Goal: Task Accomplishment & Management: Manage account settings

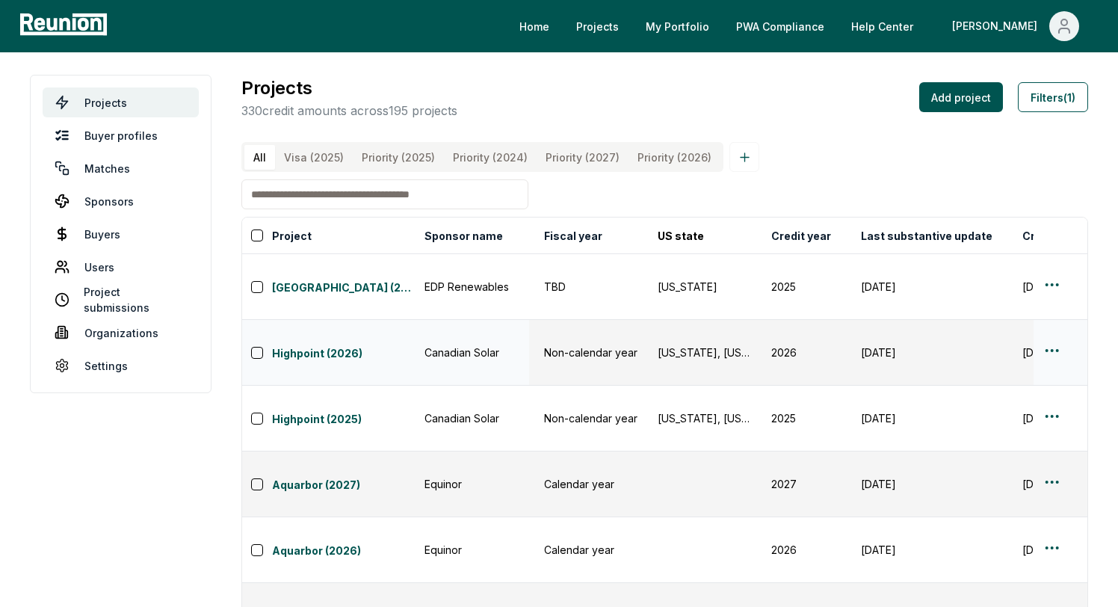
scroll to position [0, 871]
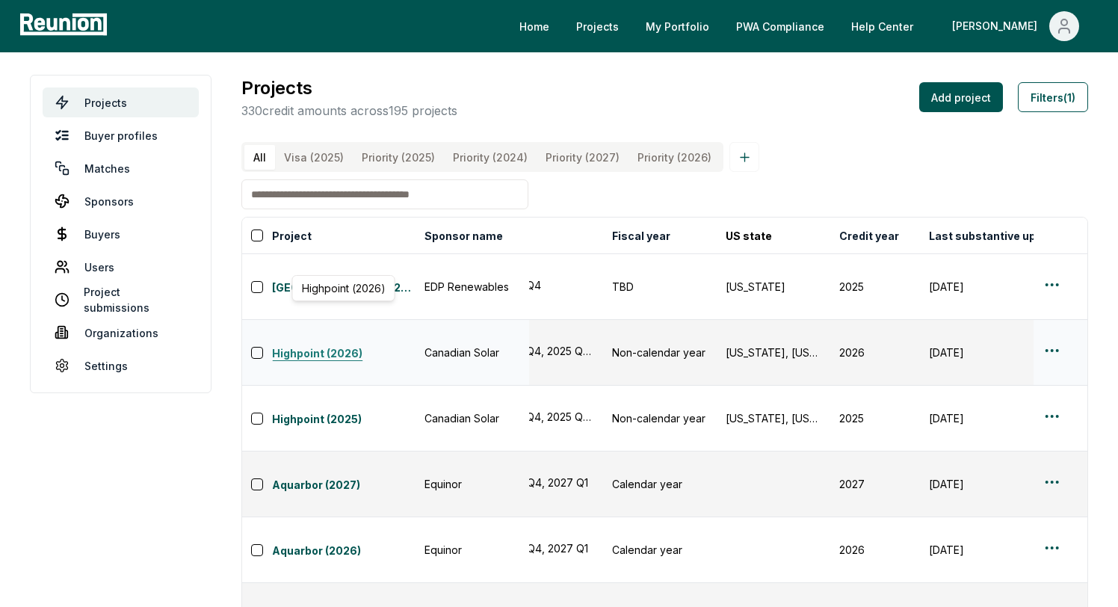
click at [355, 345] on link "Highpoint (2026)" at bounding box center [344, 354] width 144 height 18
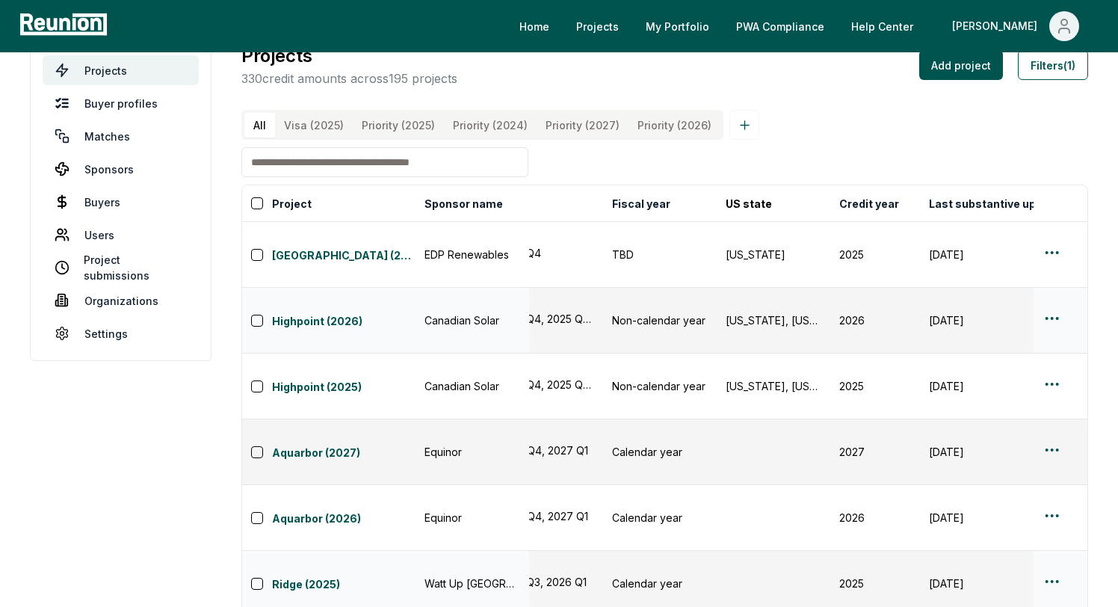
scroll to position [114, 0]
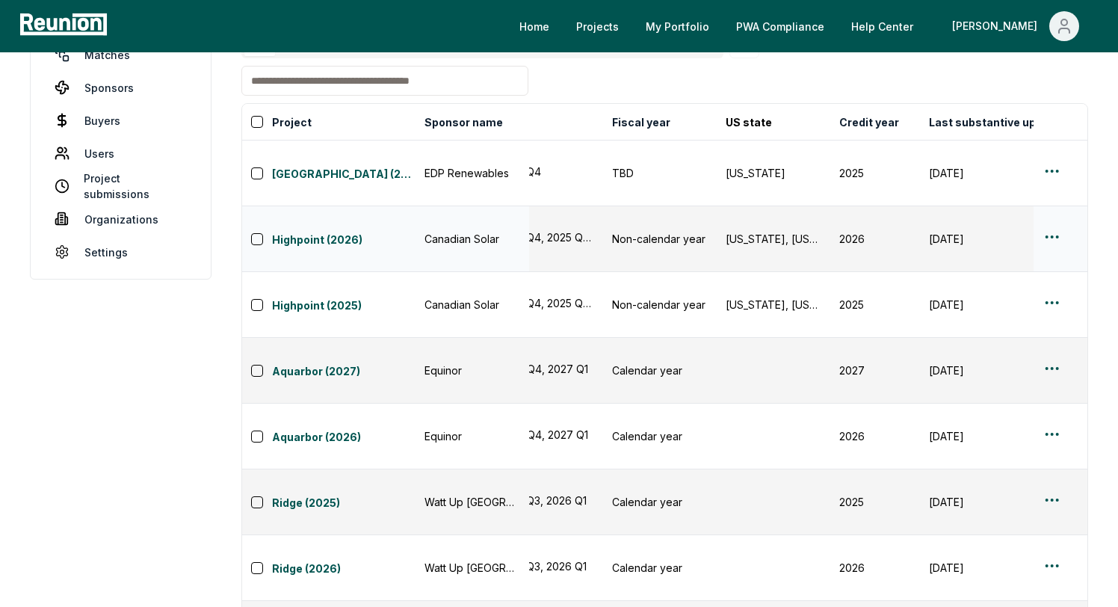
click at [1059, 201] on html "Please visit us on your desktop We're working on making our marketplace mobile-…" at bounding box center [559, 372] width 1118 height 972
click at [1015, 247] on div "Edit" at bounding box center [1035, 258] width 142 height 25
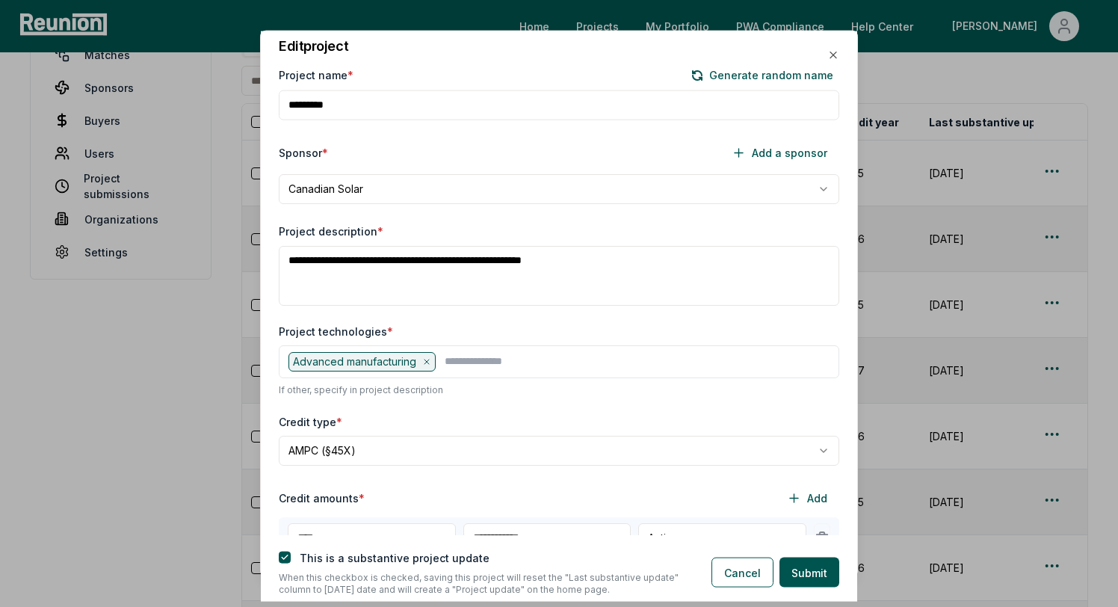
scroll to position [0, 0]
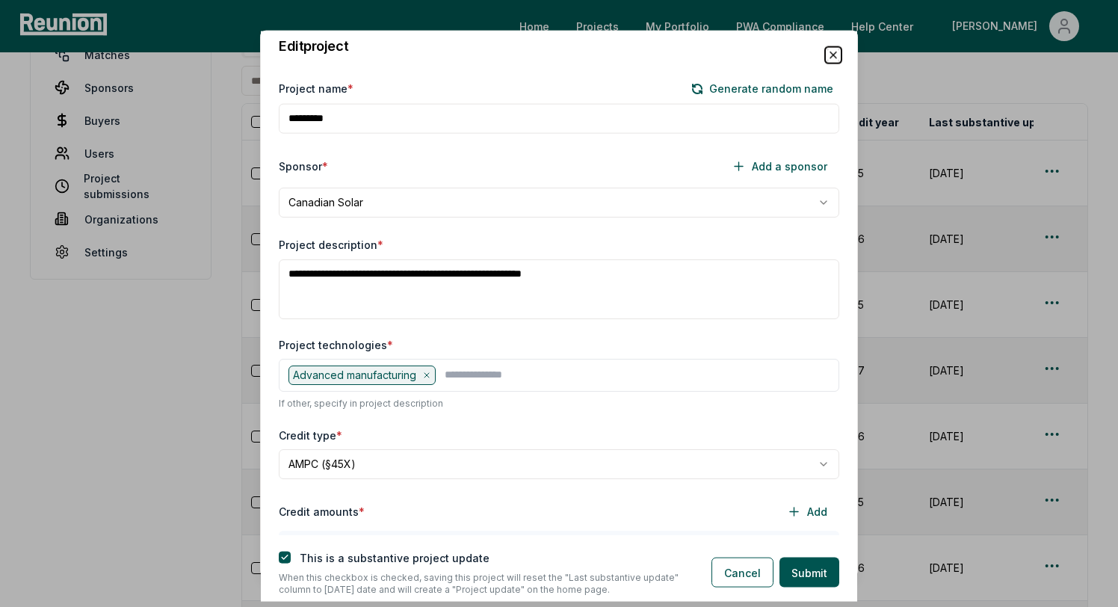
click at [835, 55] on icon "button" at bounding box center [833, 55] width 12 height 12
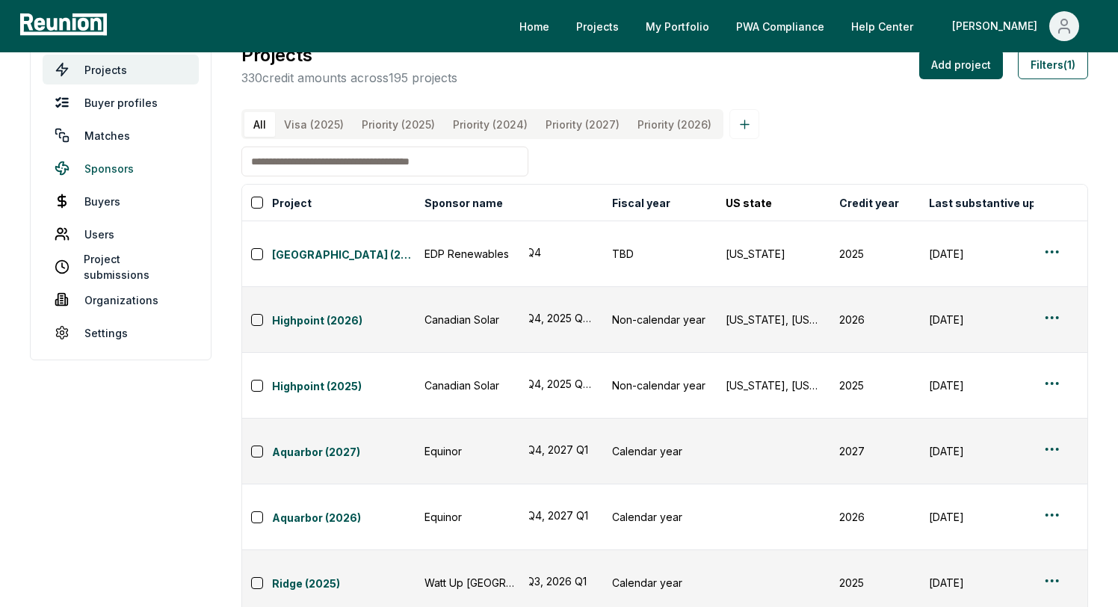
scroll to position [34, 0]
click at [141, 165] on link "Sponsors" at bounding box center [121, 167] width 156 height 30
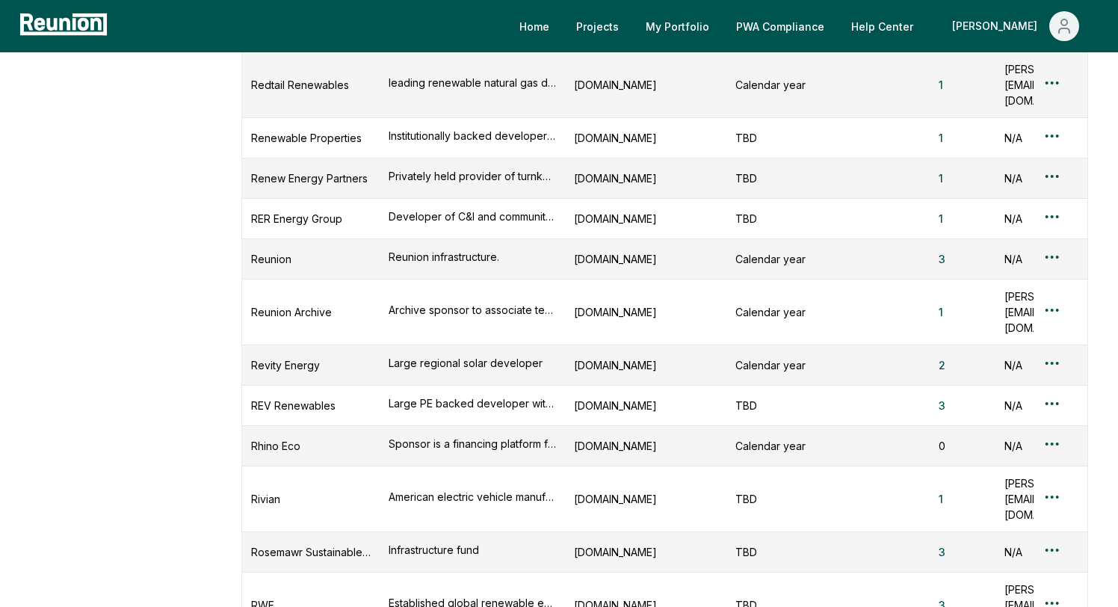
scroll to position [11094, 0]
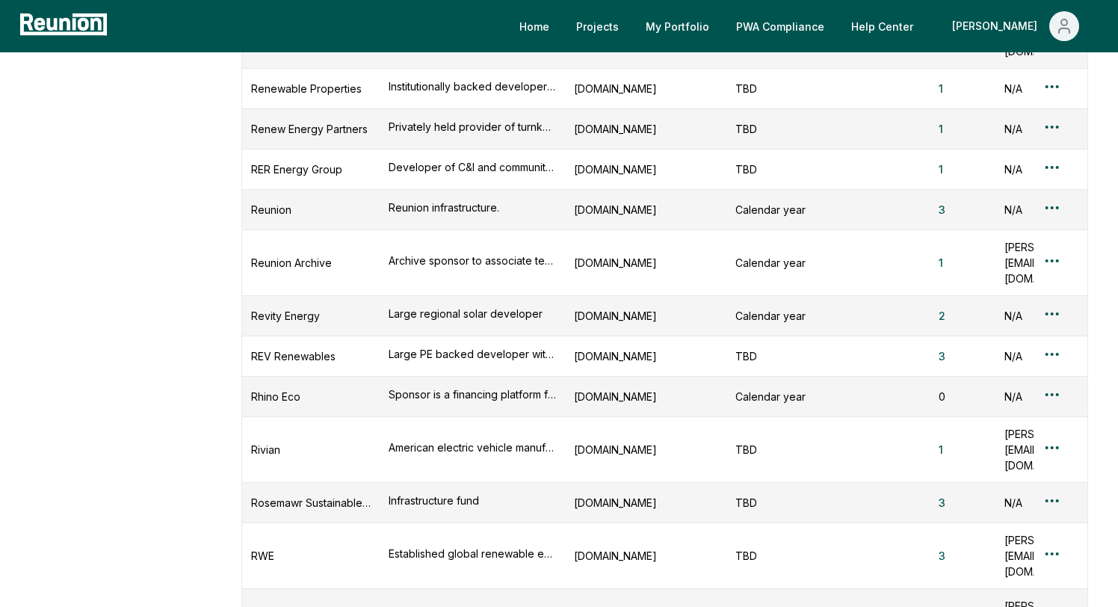
scroll to position [10913, 0]
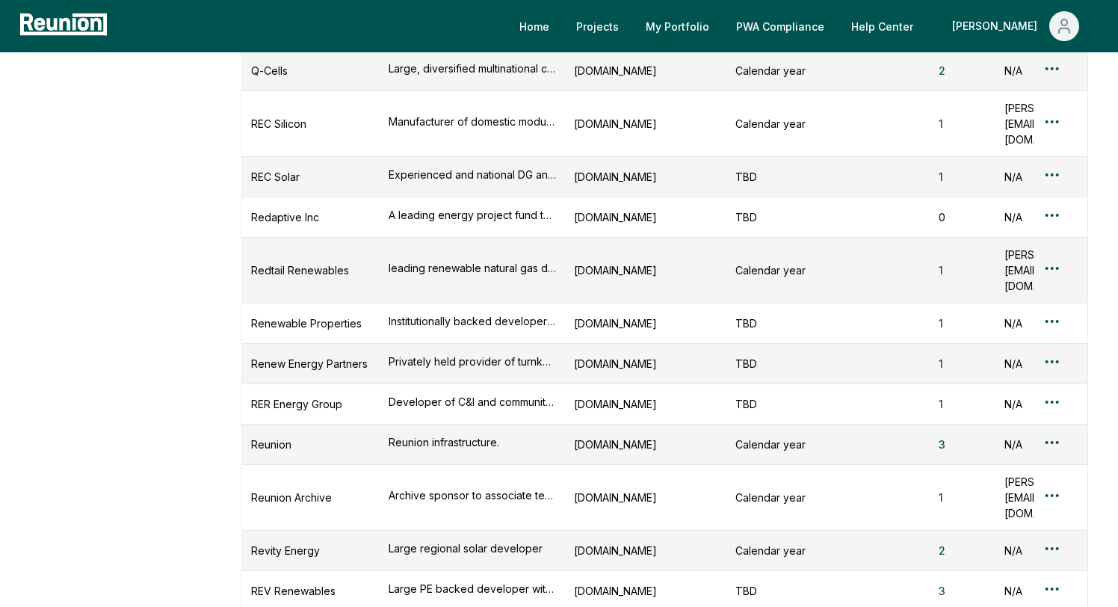
click at [990, 372] on div "Edit sponsor" at bounding box center [1035, 380] width 142 height 25
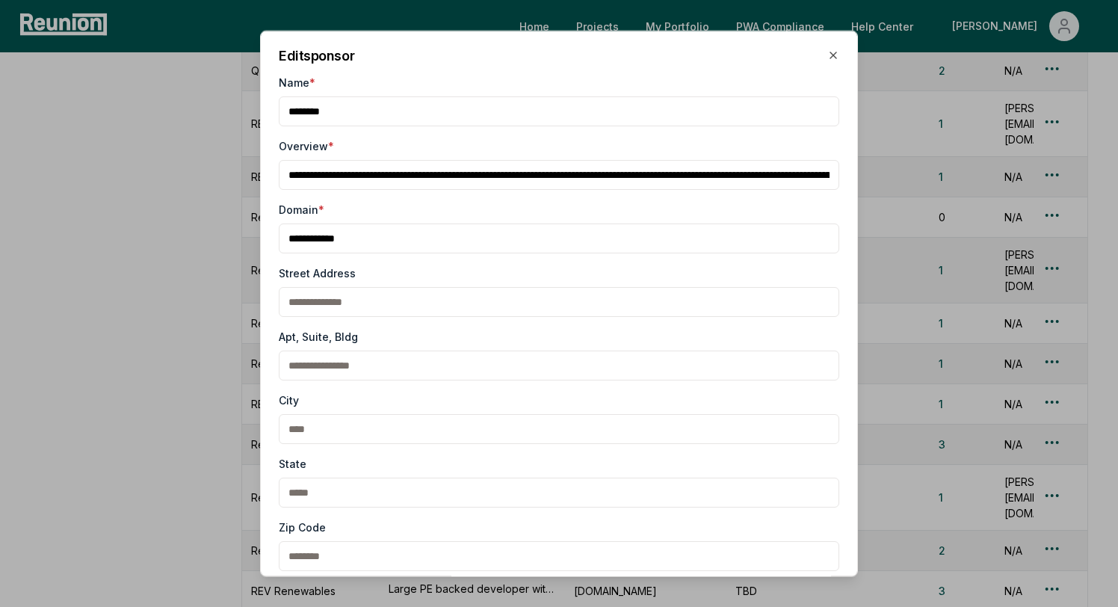
scroll to position [336, 0]
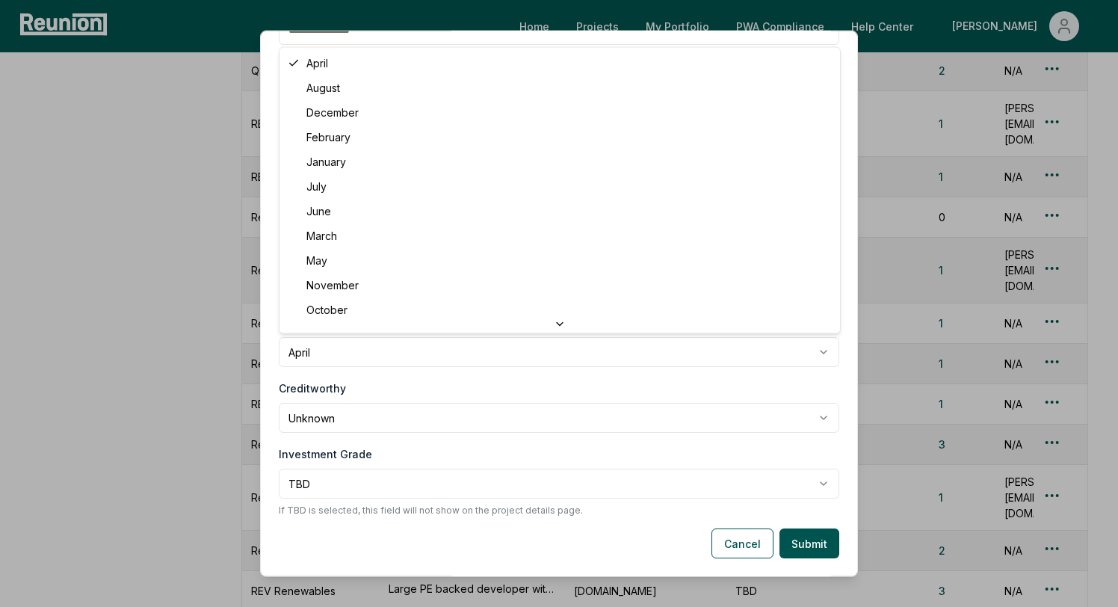
select select "*****"
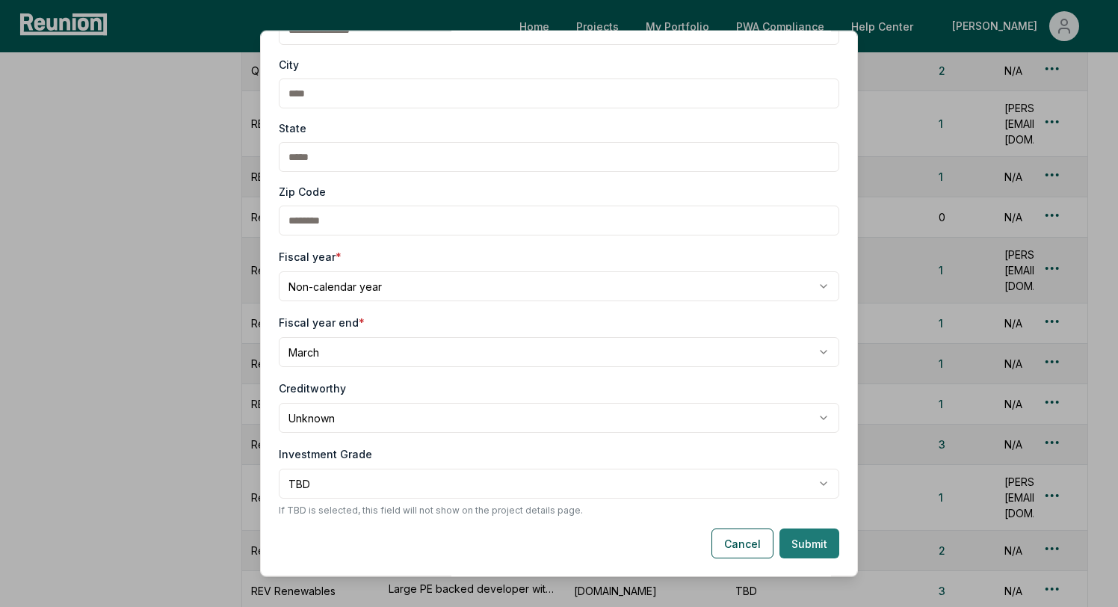
click at [807, 550] on button "Submit" at bounding box center [810, 543] width 60 height 30
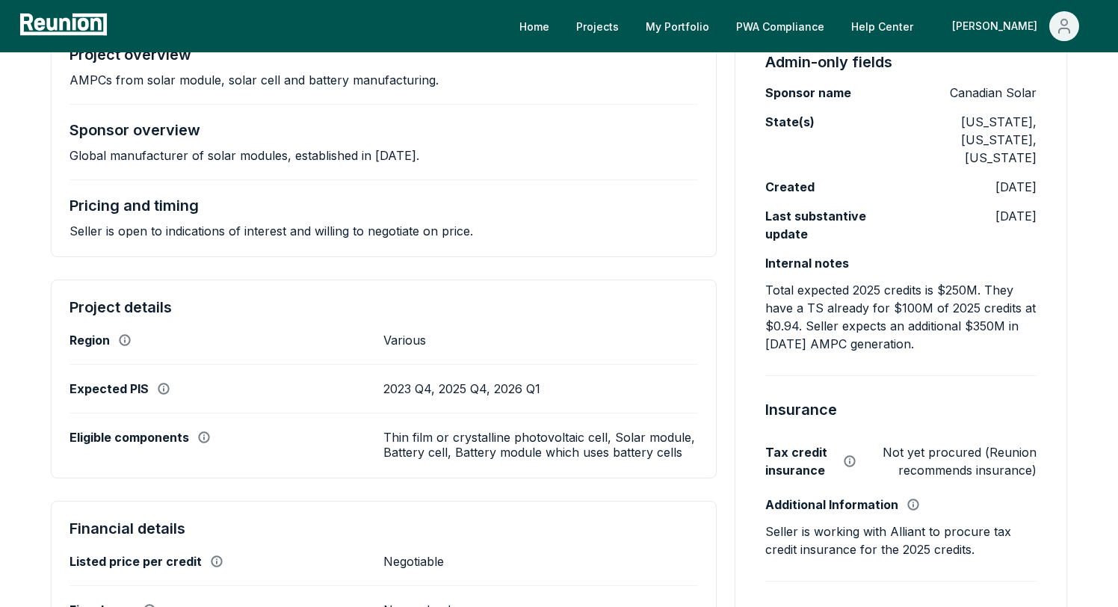
scroll to position [315, 0]
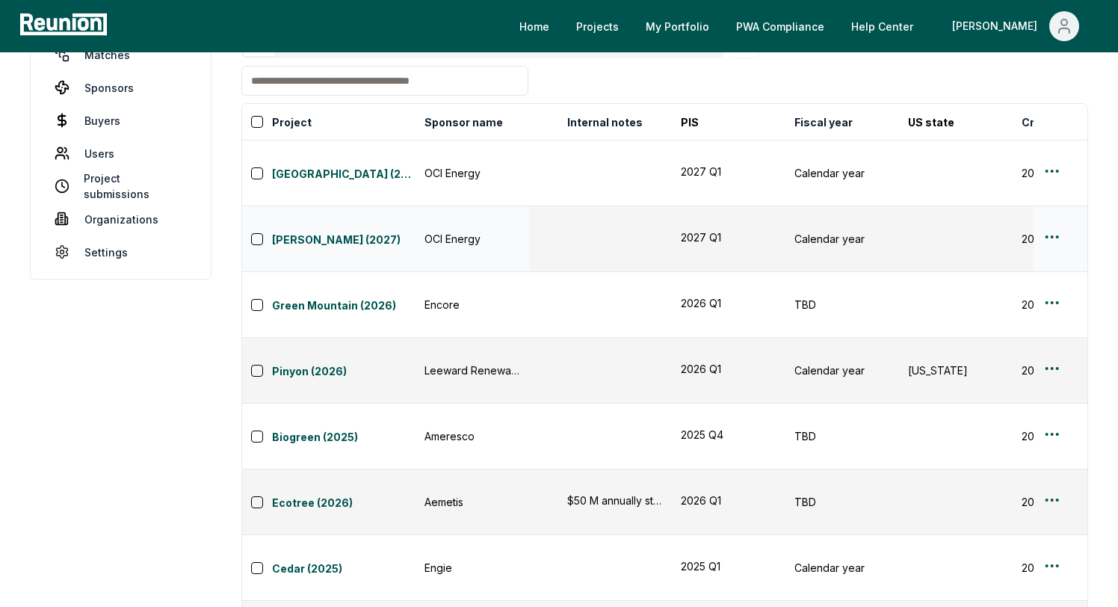
scroll to position [0, 683]
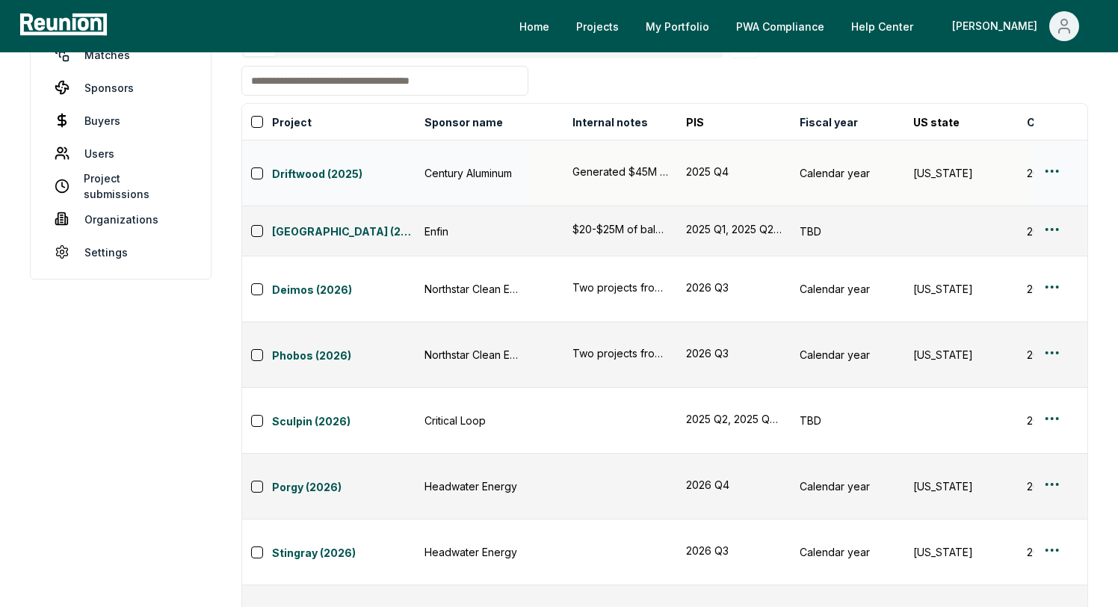
scroll to position [0, 0]
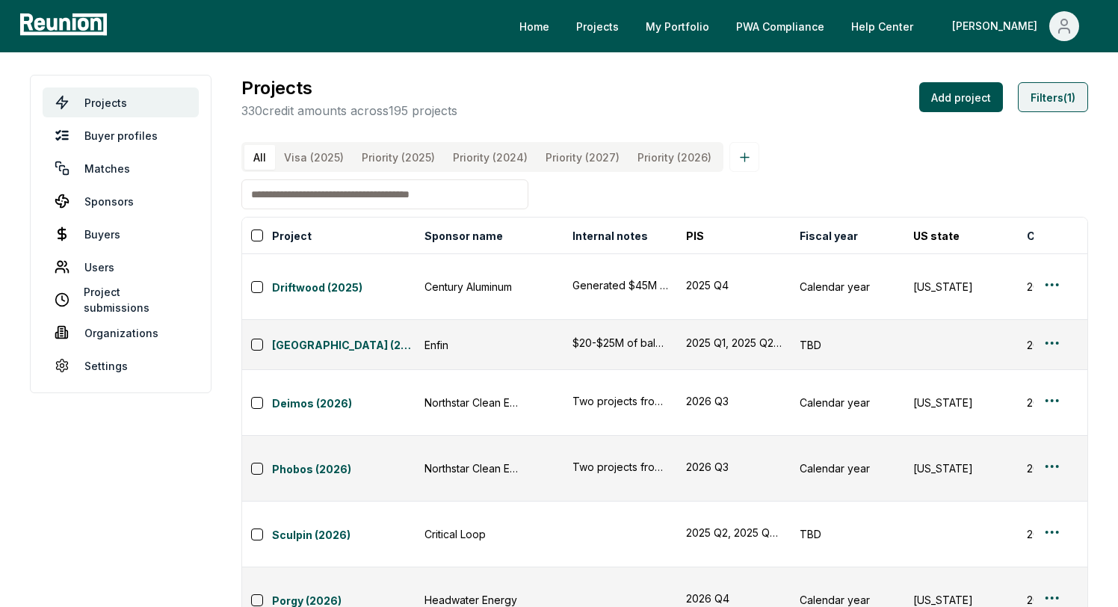
click at [1056, 99] on button "Filters (1)" at bounding box center [1053, 97] width 70 height 30
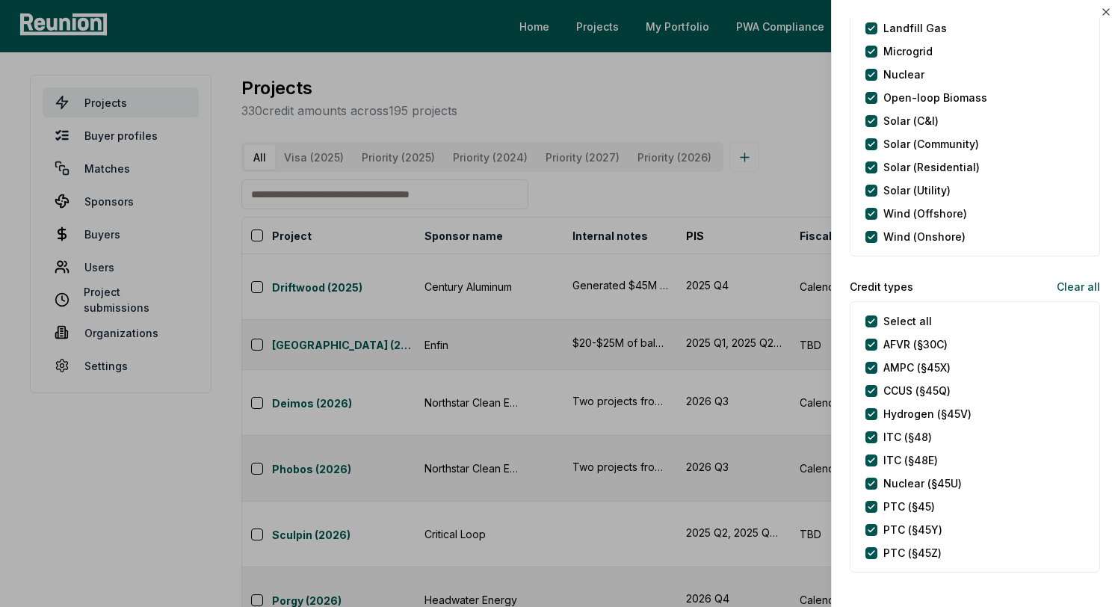
scroll to position [400, 0]
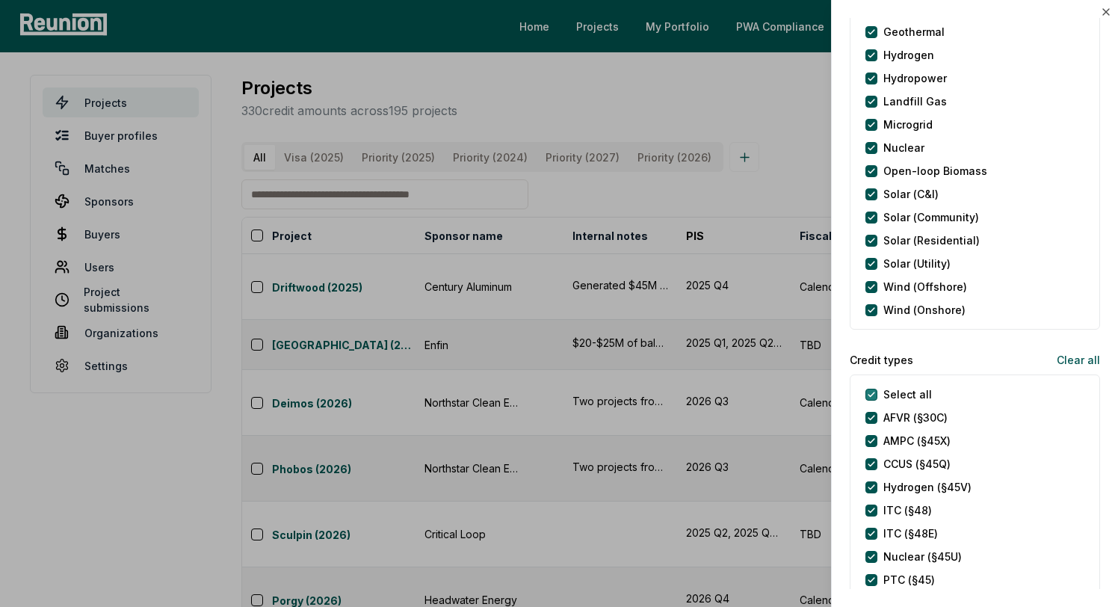
click at [874, 391] on types "Select all" at bounding box center [872, 395] width 12 height 12
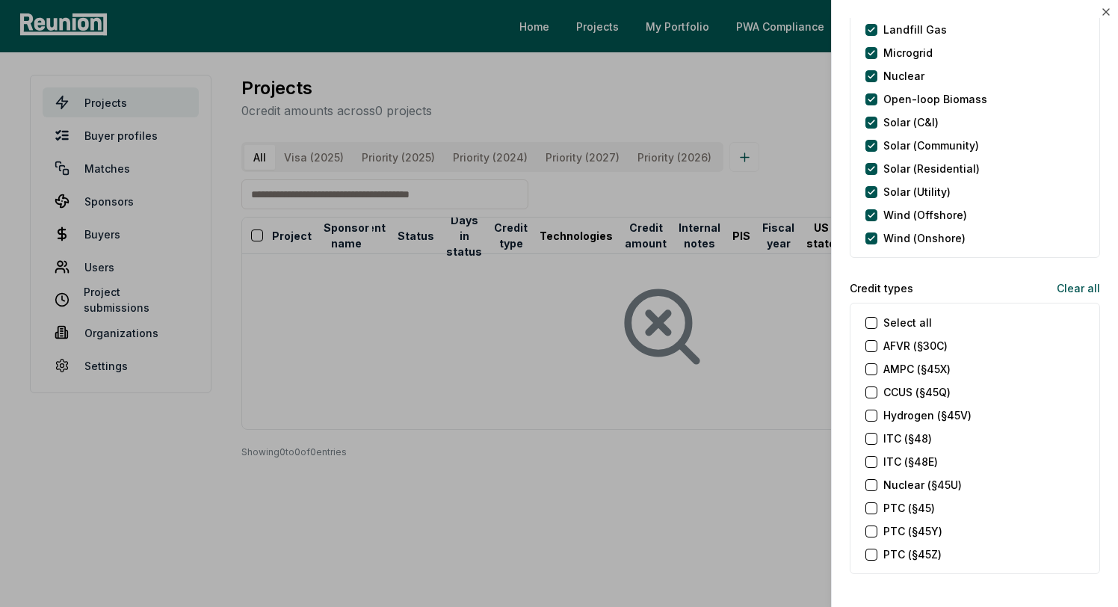
scroll to position [482, 0]
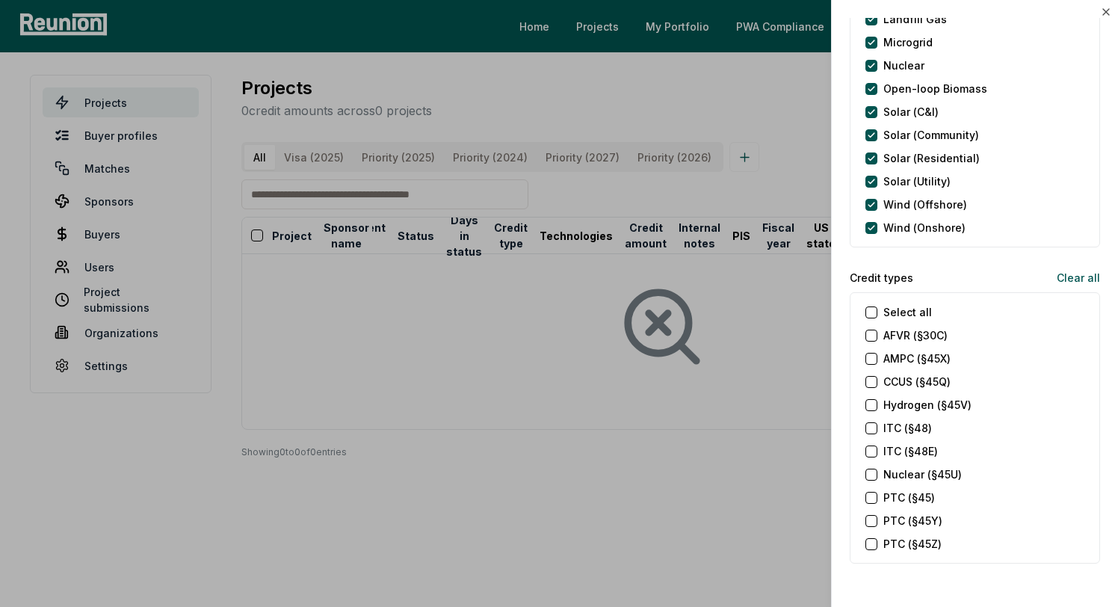
click at [870, 543] on \(§45Z\) "PTC (§45Z)" at bounding box center [872, 544] width 12 height 12
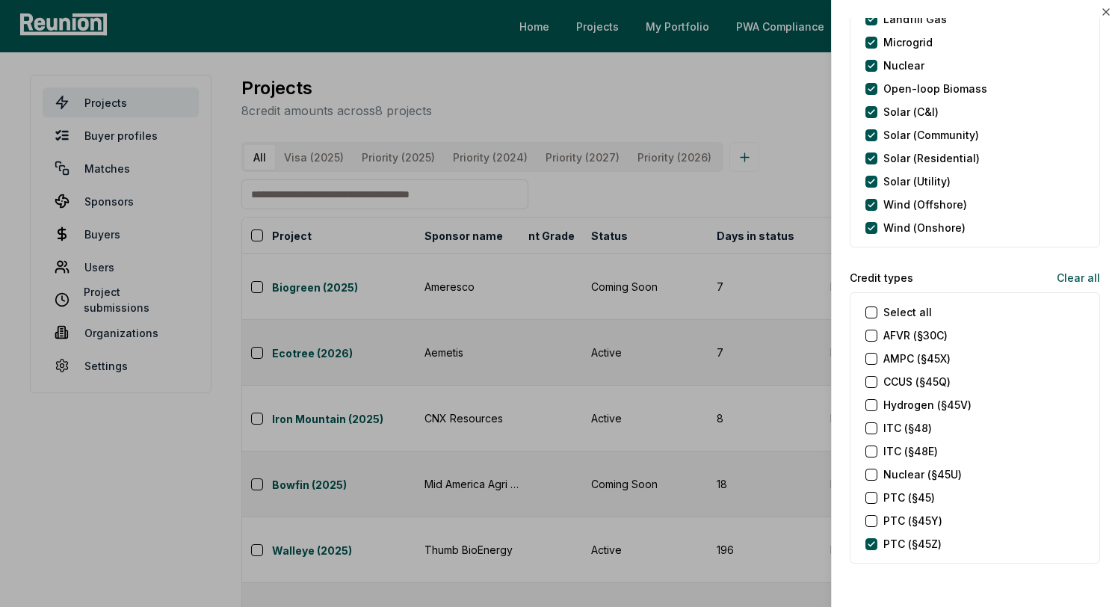
click at [742, 203] on div at bounding box center [559, 303] width 1118 height 607
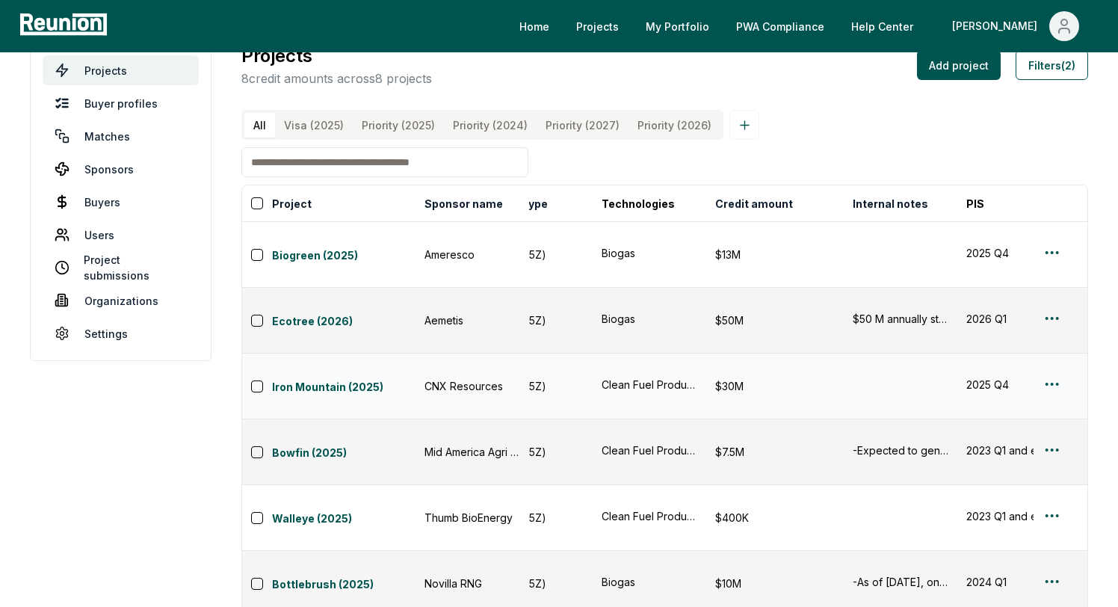
scroll to position [0, 404]
